Goal: Task Accomplishment & Management: Complete application form

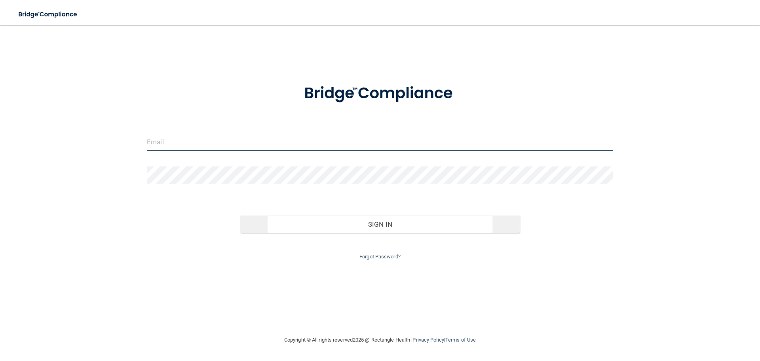
type input "[EMAIL_ADDRESS][DOMAIN_NAME]"
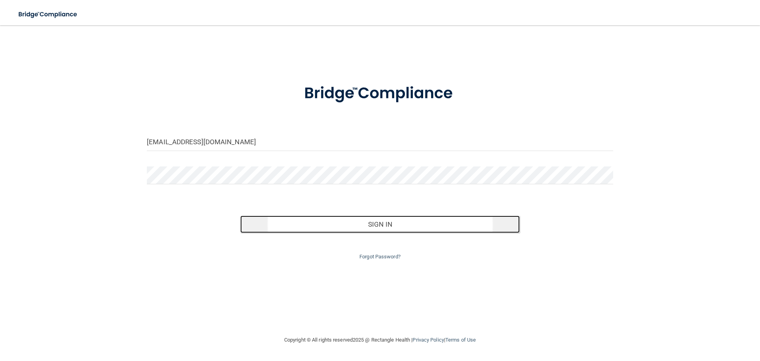
click at [320, 229] on button "Sign In" at bounding box center [380, 223] width 280 height 17
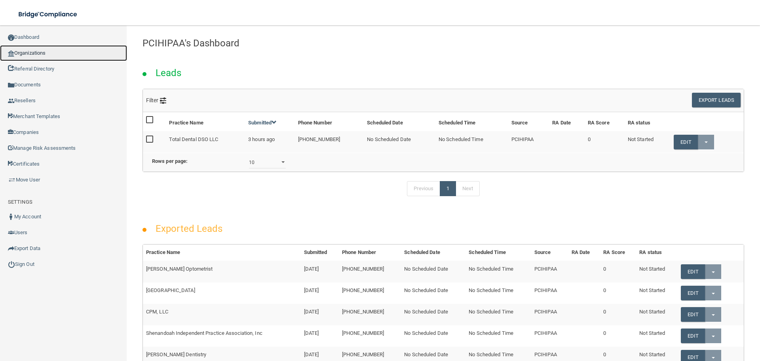
click at [46, 55] on link "Organizations" at bounding box center [63, 53] width 127 height 16
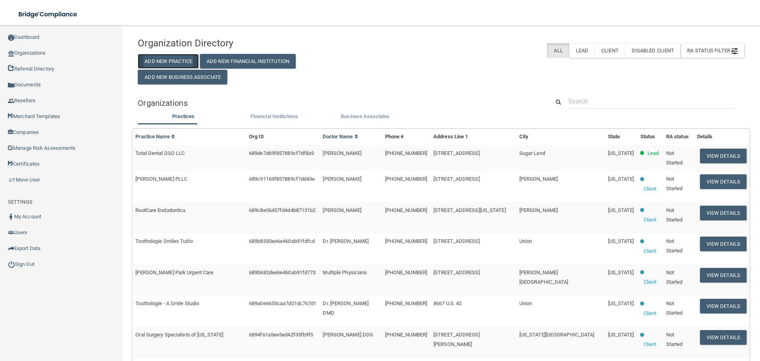
click at [189, 57] on button "Add New Practice" at bounding box center [168, 61] width 61 height 15
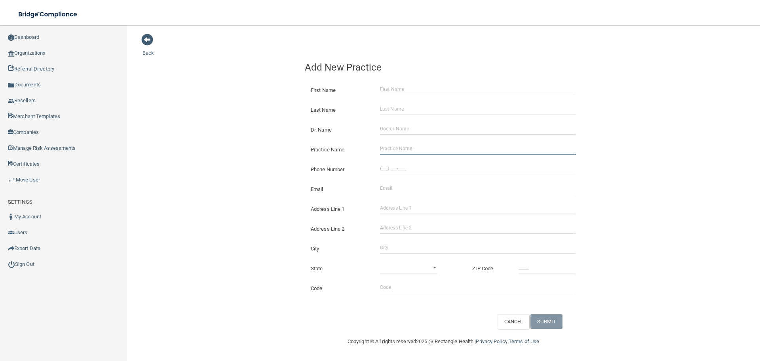
drag, startPoint x: 406, startPoint y: 144, endPoint x: 401, endPoint y: 144, distance: 4.8
click at [406, 144] on input "Practice Name" at bounding box center [478, 149] width 196 height 12
paste input "Carolina Dental Partners"
type input "Carolina Dental Partners"
drag, startPoint x: 398, startPoint y: 174, endPoint x: 361, endPoint y: 167, distance: 37.1
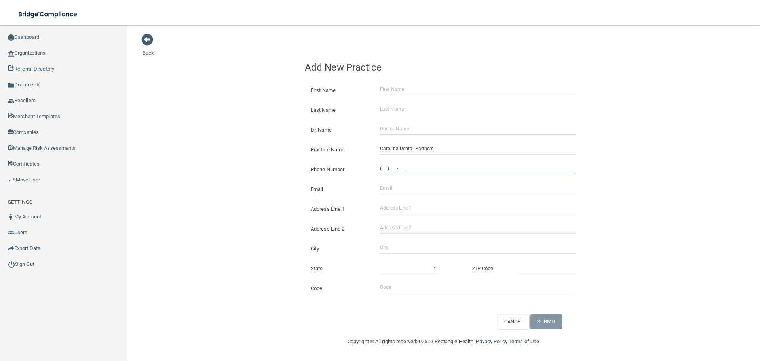
click at [398, 174] on input "(___) ___-____" at bounding box center [478, 168] width 196 height 12
paste input "843) 383-5126"
type input "[PHONE_NUMBER]"
click at [403, 201] on div "Address Line 1" at bounding box center [443, 206] width 289 height 20
click at [407, 190] on input "Email" at bounding box center [478, 188] width 196 height 12
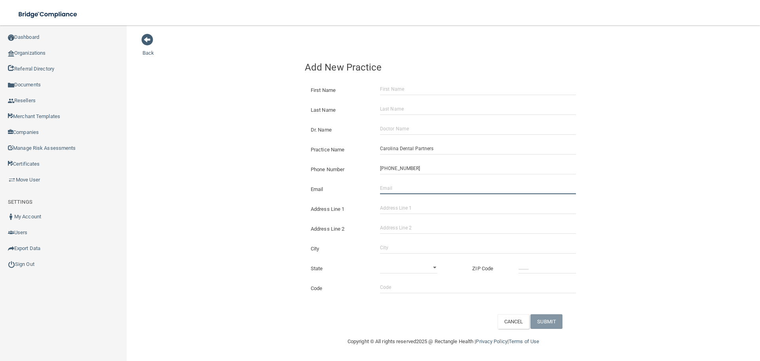
paste input "[STREET_ADDRESS]"
type input "[STREET_ADDRESS]"
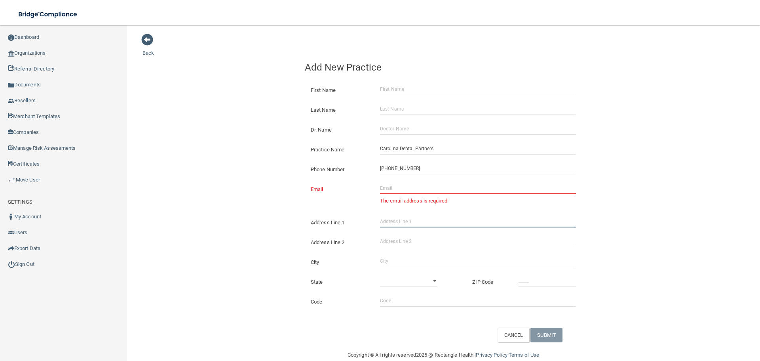
click at [399, 206] on form "First Name Last Name Dr. Name Practice Name Carolina Dental Partners Phone Numb…" at bounding box center [443, 209] width 277 height 265
paste input "[STREET_ADDRESS]"
type input "[STREET_ADDRESS]"
click at [405, 236] on input "Address Line 2" at bounding box center [478, 241] width 196 height 12
click at [384, 259] on input "City" at bounding box center [478, 261] width 196 height 12
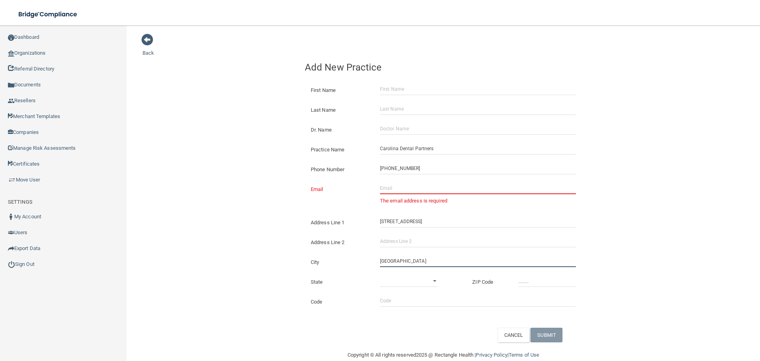
type input "[GEOGRAPHIC_DATA]"
click at [387, 287] on div "State [US_STATE] [US_STATE] [US_STATE] [US_STATE] [US_STATE] [US_STATE] [US_STA…" at bounding box center [443, 279] width 289 height 20
click at [390, 281] on select "[US_STATE] [US_STATE] [US_STATE] [US_STATE] [US_STATE] [US_STATE] [US_STATE] [U…" at bounding box center [408, 281] width 57 height 12
select select "40"
click at [380, 275] on select "[US_STATE] [US_STATE] [US_STATE] [US_STATE] [US_STATE] [US_STATE] [US_STATE] [U…" at bounding box center [408, 281] width 57 height 12
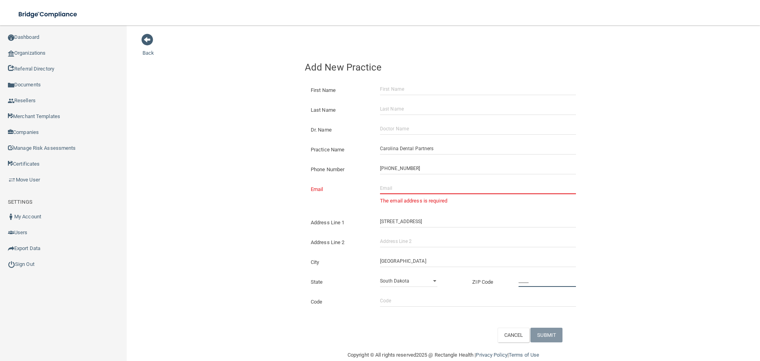
click at [551, 278] on input "_____" at bounding box center [547, 281] width 57 height 12
type input "29550"
drag, startPoint x: 413, startPoint y: 187, endPoint x: 274, endPoint y: 187, distance: 138.6
click at [413, 187] on input "Email" at bounding box center [478, 188] width 196 height 12
paste input "[EMAIL_ADDRESS][DOMAIN_NAME]"
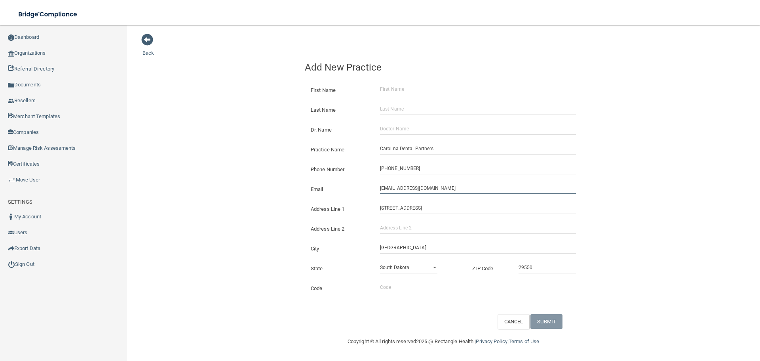
type input "[EMAIL_ADDRESS][DOMAIN_NAME]"
click at [188, 183] on div "Back Add New Practice First Name Last Name Dr. Name Practice Name Carolina Dent…" at bounding box center [444, 180] width 602 height 295
click at [405, 126] on input "Dr. Name" at bounding box center [478, 129] width 196 height 12
paste input "Select Item 1 [PERSON_NAME]"
drag, startPoint x: 419, startPoint y: 129, endPoint x: 257, endPoint y: 144, distance: 163.4
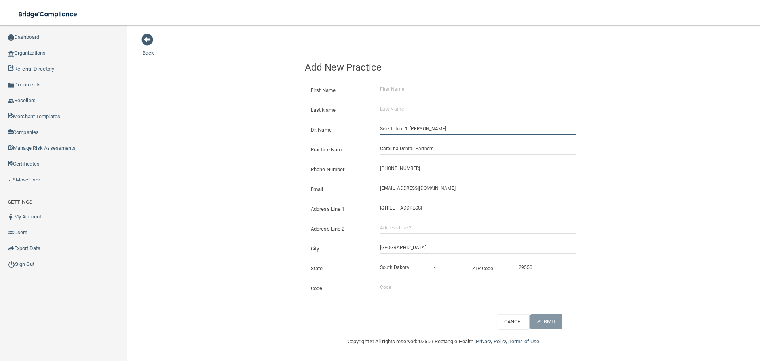
click at [261, 145] on div "Back Add New Practice First Name Last Name Dr. Name Select Item 1 [PERSON_NAME]…" at bounding box center [444, 180] width 602 height 295
click at [424, 131] on input "[PERSON_NAME]" at bounding box center [478, 129] width 196 height 12
type input "[PERSON_NAME]"
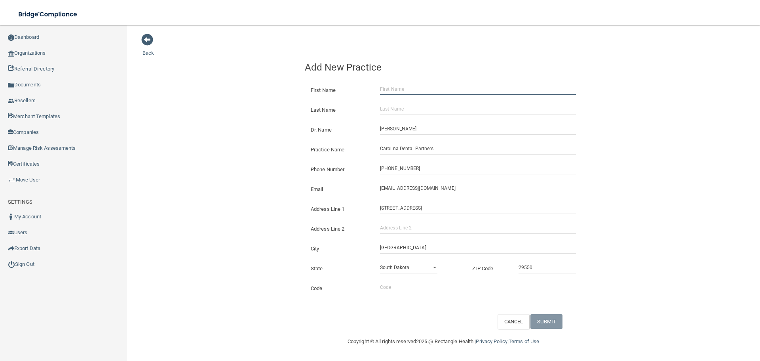
click at [411, 93] on input "First Name" at bounding box center [478, 89] width 196 height 12
paste input "[PERSON_NAME]"
type input "[PERSON_NAME]"
click at [411, 93] on input "[PERSON_NAME]" at bounding box center [478, 89] width 196 height 12
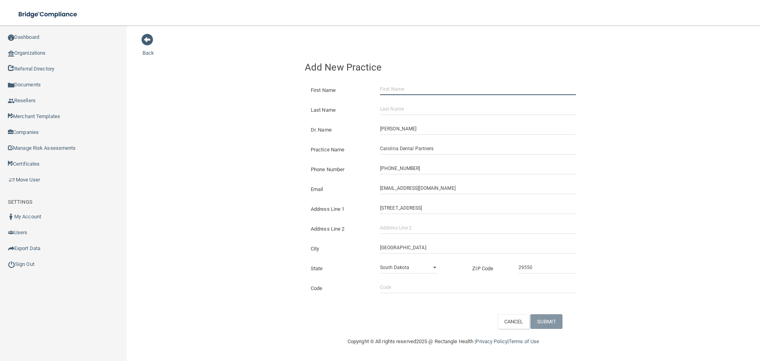
paste input "[PERSON_NAME]"
click at [407, 85] on input "[PERSON_NAME]" at bounding box center [478, 89] width 196 height 12
type input "[PERSON_NAME]"
click at [399, 108] on input "Last Name" at bounding box center [478, 109] width 196 height 12
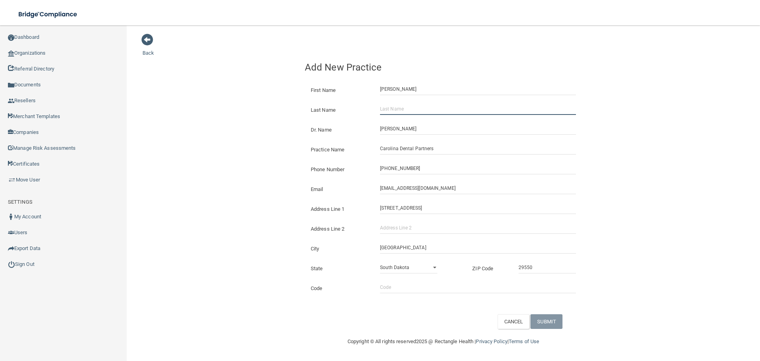
paste input "Price"
type input "Price"
click at [561, 324] on button "SUBMIT" at bounding box center [547, 321] width 32 height 15
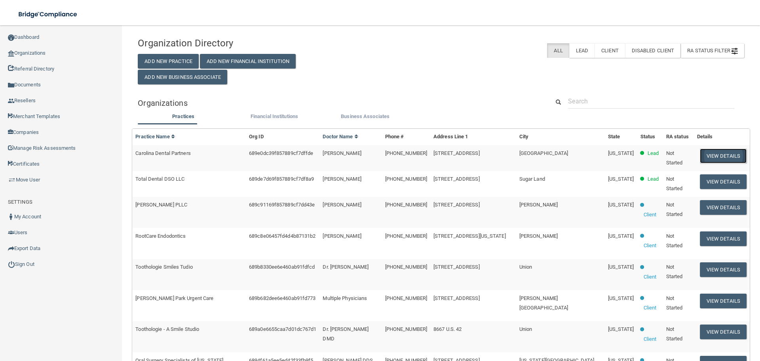
click at [718, 156] on button "View Details" at bounding box center [723, 155] width 47 height 15
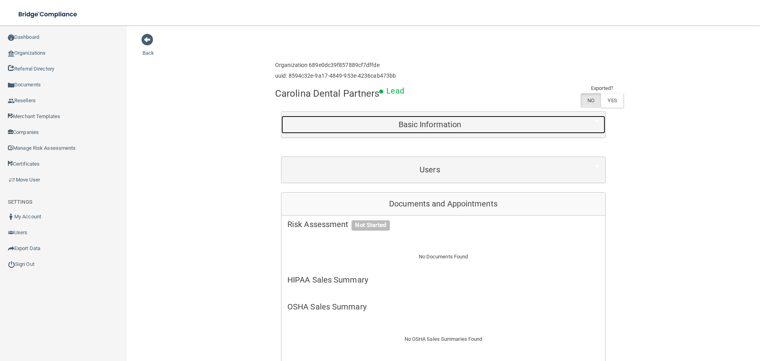
click at [449, 129] on div "Basic Information" at bounding box center [430, 125] width 297 height 18
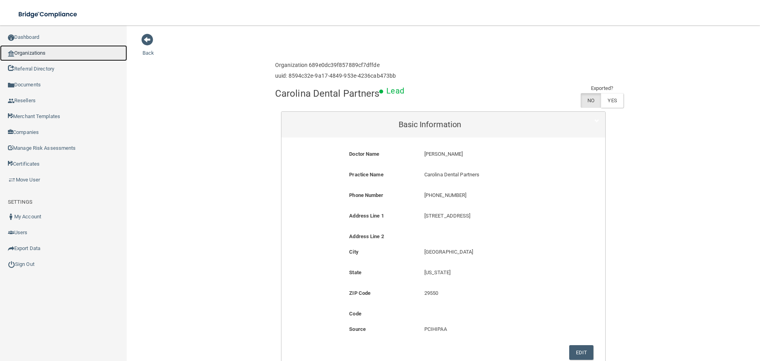
click at [34, 51] on link "Organizations" at bounding box center [63, 53] width 127 height 16
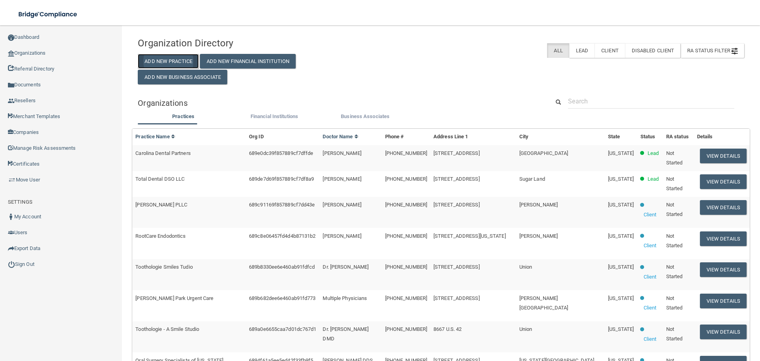
click at [181, 58] on button "Add New Practice" at bounding box center [168, 61] width 61 height 15
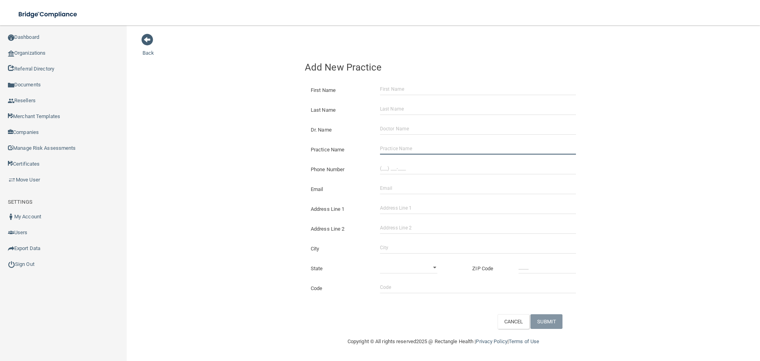
click at [403, 145] on input "Practice Name" at bounding box center [478, 149] width 196 height 12
paste input "Carolina Dental Partners of Kershaw LLC"
type input "Carolina Dental Partners of Kershaw LLC"
drag, startPoint x: 411, startPoint y: 168, endPoint x: 371, endPoint y: 169, distance: 40.4
click at [411, 168] on input "(___) ___-____" at bounding box center [478, 168] width 196 height 12
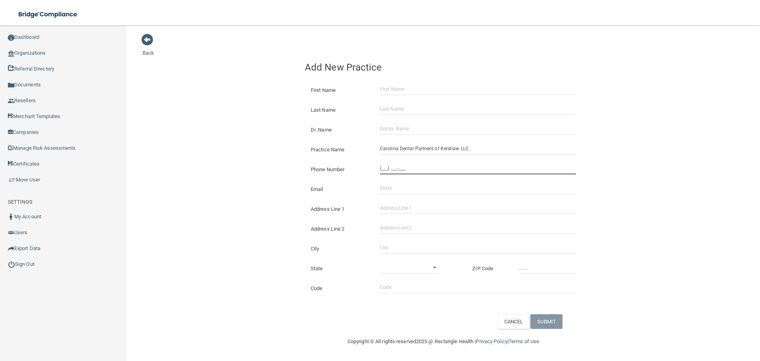
paste input "803) 220-1514"
type input "[PHONE_NUMBER]"
click at [257, 157] on div "Back Add New Practice First Name Last Name Dr. Name Practice Name Carolina Dent…" at bounding box center [444, 180] width 602 height 295
click at [413, 204] on input "Address Line 1" at bounding box center [478, 208] width 196 height 12
paste input "[STREET_ADDRESS]"
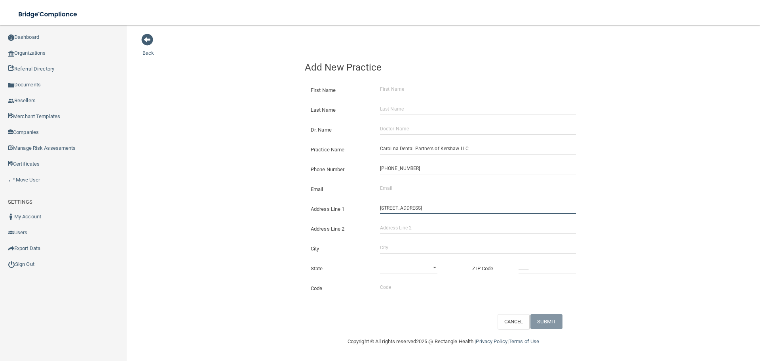
type input "[STREET_ADDRESS]"
click at [401, 243] on input "City" at bounding box center [478, 248] width 196 height 12
type input "Kershaw"
click at [396, 268] on select "[US_STATE] [US_STATE] [US_STATE] [US_STATE] [US_STATE] [US_STATE] [US_STATE] [U…" at bounding box center [408, 267] width 57 height 12
select select "40"
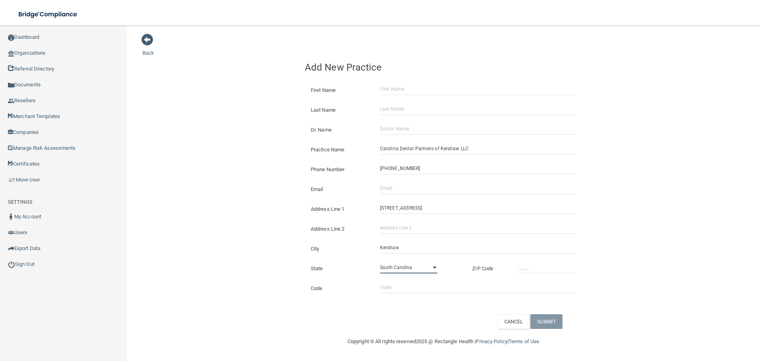
click at [380, 261] on select "[US_STATE] [US_STATE] [US_STATE] [US_STATE] [US_STATE] [US_STATE] [US_STATE] [U…" at bounding box center [408, 267] width 57 height 12
click at [527, 262] on input "_____" at bounding box center [547, 267] width 57 height 12
type input "29067"
click at [226, 200] on div "Back Add New Practice First Name Last Name Dr. Name Practice Name Carolina Dent…" at bounding box center [444, 180] width 602 height 295
click at [394, 190] on input "Email" at bounding box center [478, 188] width 196 height 12
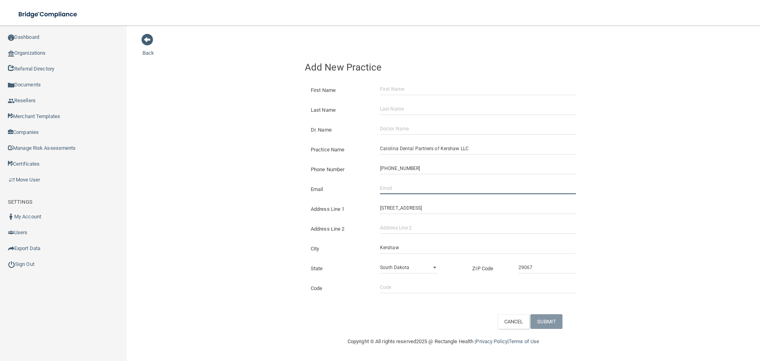
paste input "[EMAIL_ADDRESS][DOMAIN_NAME]"
drag, startPoint x: 391, startPoint y: 189, endPoint x: 304, endPoint y: 188, distance: 87.1
click at [309, 182] on div "Email [EMAIL_ADDRESS][DOMAIN_NAME] The email address is already taken" at bounding box center [443, 182] width 277 height 0
click at [302, 195] on div "Email [EMAIL_ADDRESS][DOMAIN_NAME] The email address is already taken" at bounding box center [443, 186] width 289 height 20
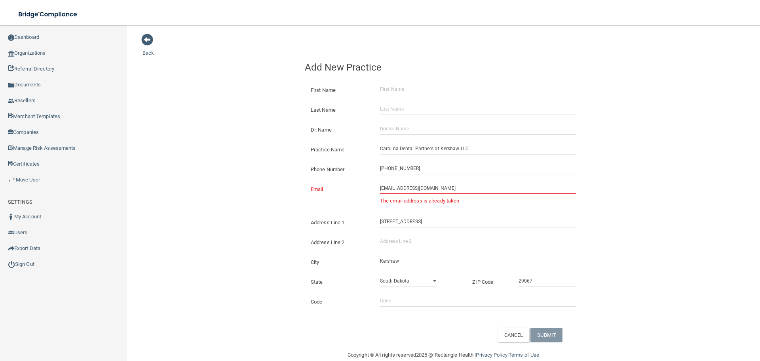
click at [380, 189] on input "[EMAIL_ADDRESS][DOMAIN_NAME]" at bounding box center [478, 188] width 196 height 12
type input "[EMAIL_ADDRESS][DOMAIN_NAME]"
click at [200, 197] on div "Back Add New Practice First Name Last Name Dr. Name Practice Name Carolina Dent…" at bounding box center [444, 187] width 602 height 309
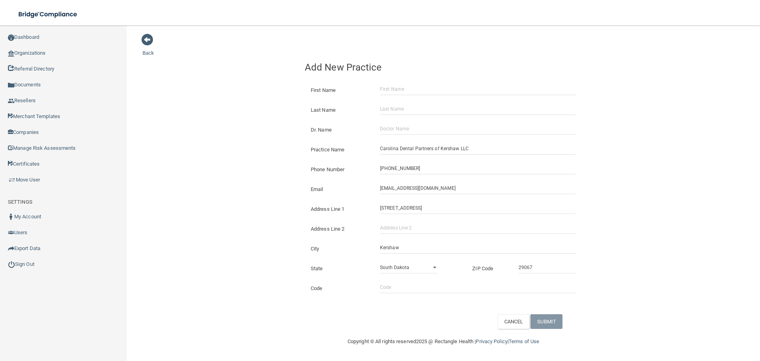
click at [393, 118] on div "Dr. Name" at bounding box center [443, 127] width 289 height 20
click at [387, 127] on input "Dr. Name" at bounding box center [478, 129] width 196 height 12
paste input "Select Item 2 [PERSON_NAME]"
drag, startPoint x: 418, startPoint y: 133, endPoint x: 312, endPoint y: 122, distance: 107.5
click at [323, 123] on div "Dr. Name Select Item 2 [PERSON_NAME]" at bounding box center [443, 123] width 277 height 0
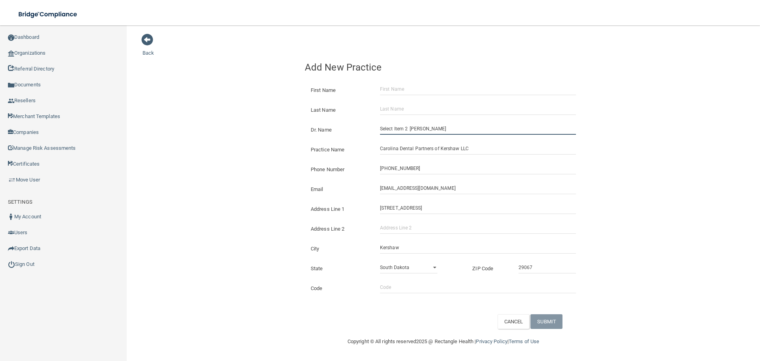
type input "[PERSON_NAME]"
click at [408, 125] on input "[PERSON_NAME]" at bounding box center [478, 129] width 196 height 12
click at [407, 125] on input "[PERSON_NAME]" at bounding box center [478, 129] width 196 height 12
click at [409, 99] on div "Last Name" at bounding box center [443, 107] width 289 height 20
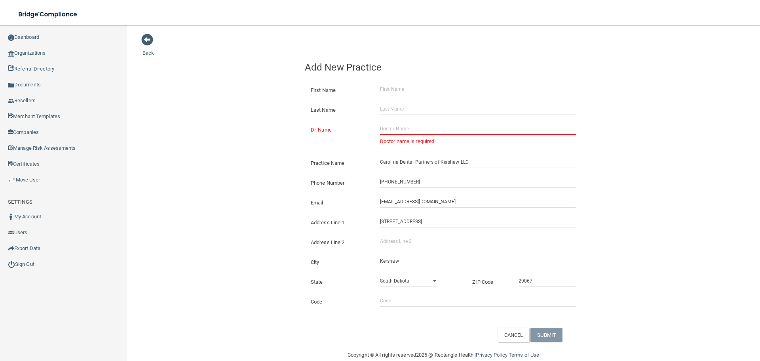
click at [403, 131] on input "Dr. Name" at bounding box center [478, 129] width 196 height 12
paste input "[PERSON_NAME]"
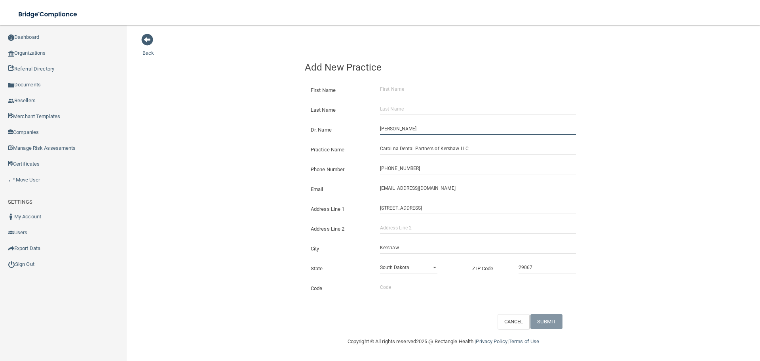
type input "[PERSON_NAME]"
click at [399, 92] on input "First Name" at bounding box center [478, 89] width 196 height 12
paste input "[PERSON_NAME]"
type input "[PERSON_NAME]"
click at [400, 91] on input "[PERSON_NAME]" at bounding box center [478, 89] width 196 height 12
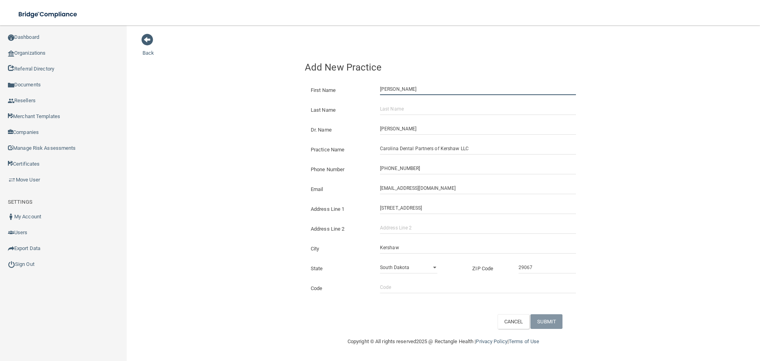
click at [400, 91] on input "[PERSON_NAME]" at bounding box center [478, 89] width 196 height 12
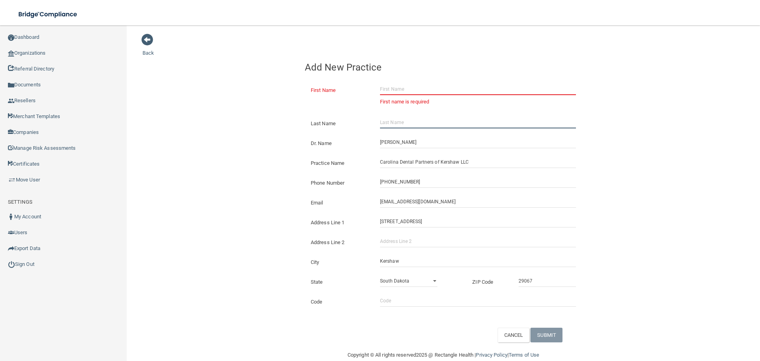
click at [403, 105] on form "First Name First name is required Last Name Dr. Name [PERSON_NAME] Practice Nam…" at bounding box center [443, 209] width 277 height 265
click at [401, 90] on input "First Name" at bounding box center [478, 89] width 196 height 12
paste input "[PERSON_NAME]"
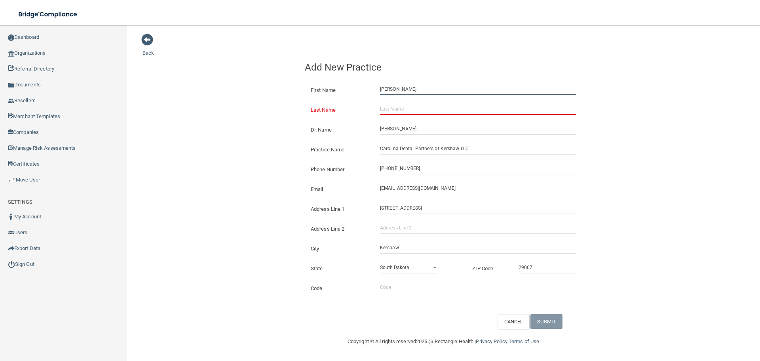
click at [410, 90] on input "[PERSON_NAME]" at bounding box center [478, 89] width 196 height 12
type input "[PERSON_NAME]"
click at [395, 104] on input "Last Name" at bounding box center [478, 109] width 196 height 12
paste input "[PERSON_NAME]"
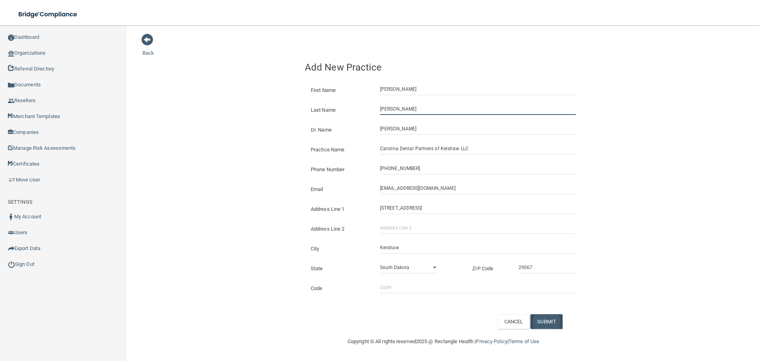
type input "[PERSON_NAME]"
click at [554, 325] on button "SUBMIT" at bounding box center [547, 321] width 32 height 15
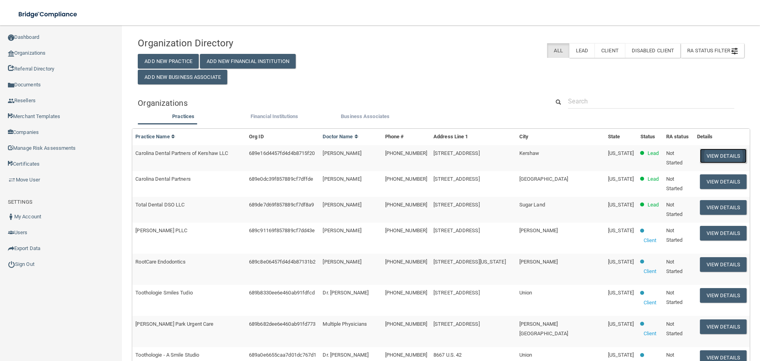
click at [721, 160] on button "View Details" at bounding box center [723, 155] width 47 height 15
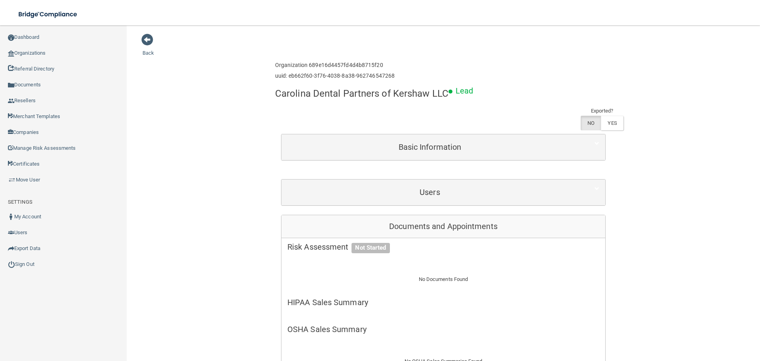
click at [482, 73] on div "Enterprise » Organization 689e16d4457fd4d4b8715f20 uuid: eb662f60-3f76-4038-8a3…" at bounding box center [443, 71] width 337 height 26
